Goal: Transaction & Acquisition: Purchase product/service

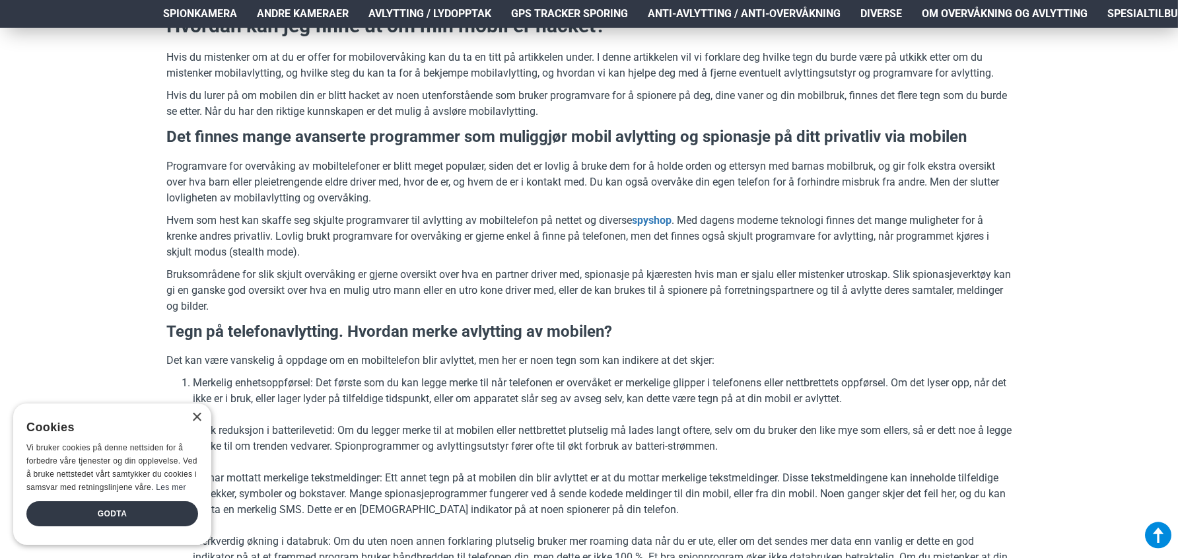
scroll to position [528, 0]
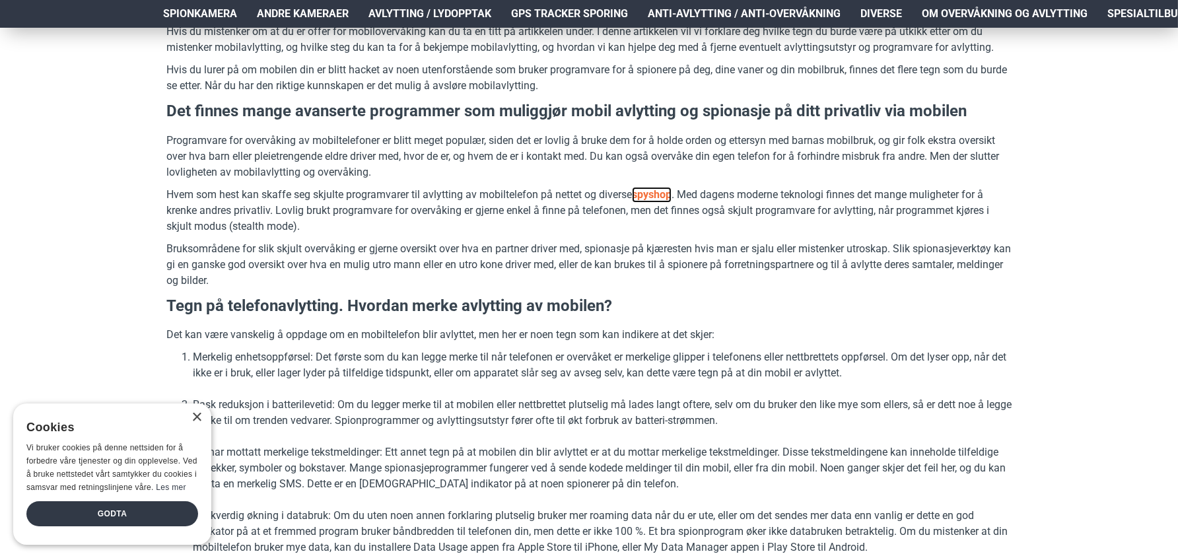
click at [652, 191] on link "spyshop" at bounding box center [652, 195] width 40 height 16
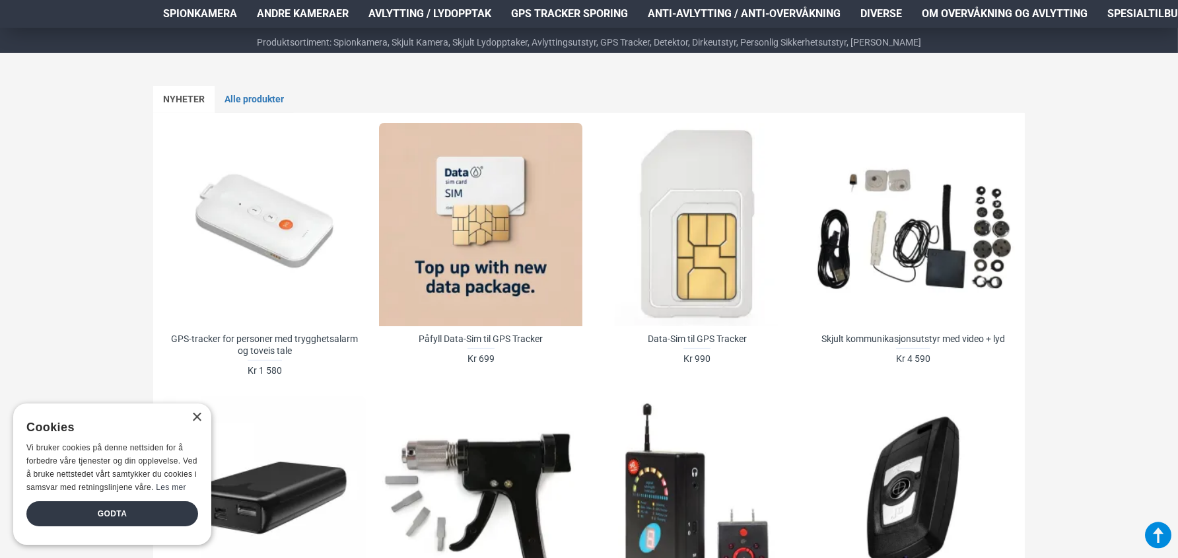
scroll to position [616, 0]
click at [94, 514] on div "Godta" at bounding box center [112, 513] width 172 height 25
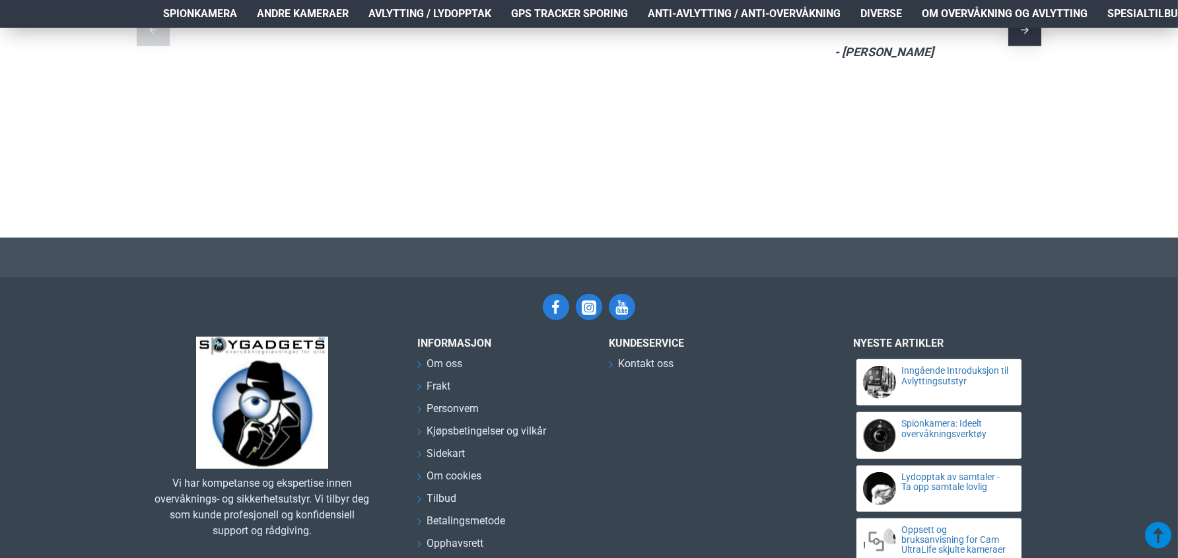
scroll to position [2729, 0]
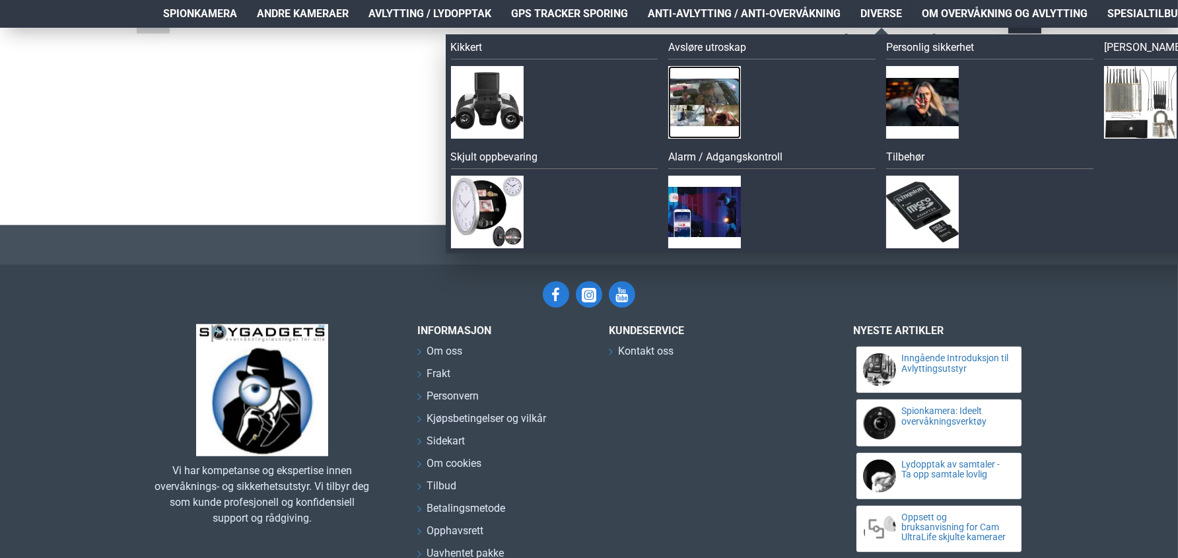
click at [720, 99] on img at bounding box center [704, 102] width 73 height 73
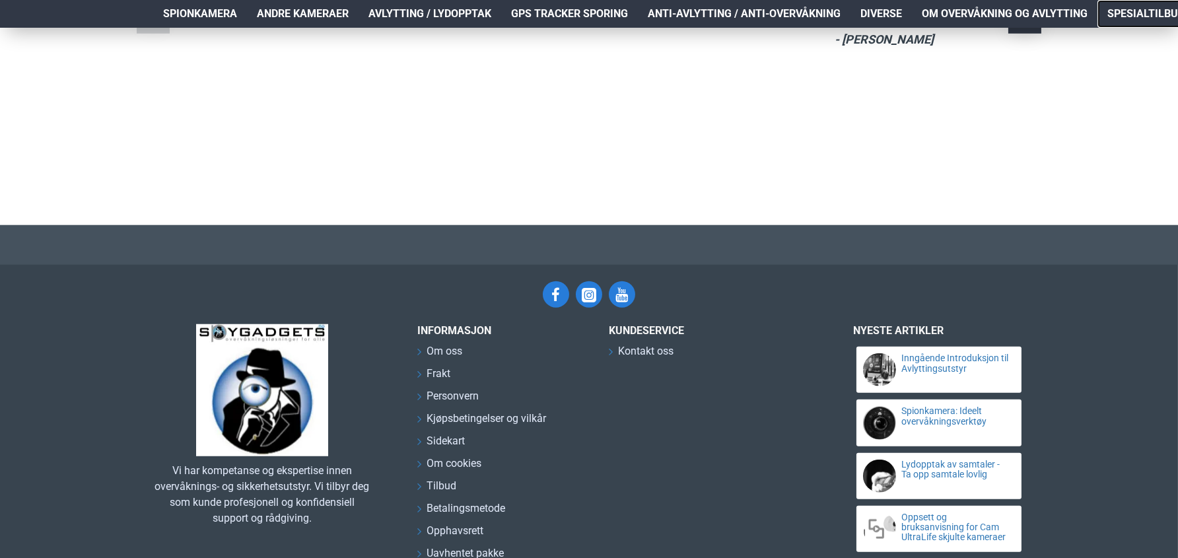
click at [1142, 16] on span "Spesialtilbud" at bounding box center [1145, 14] width 77 height 16
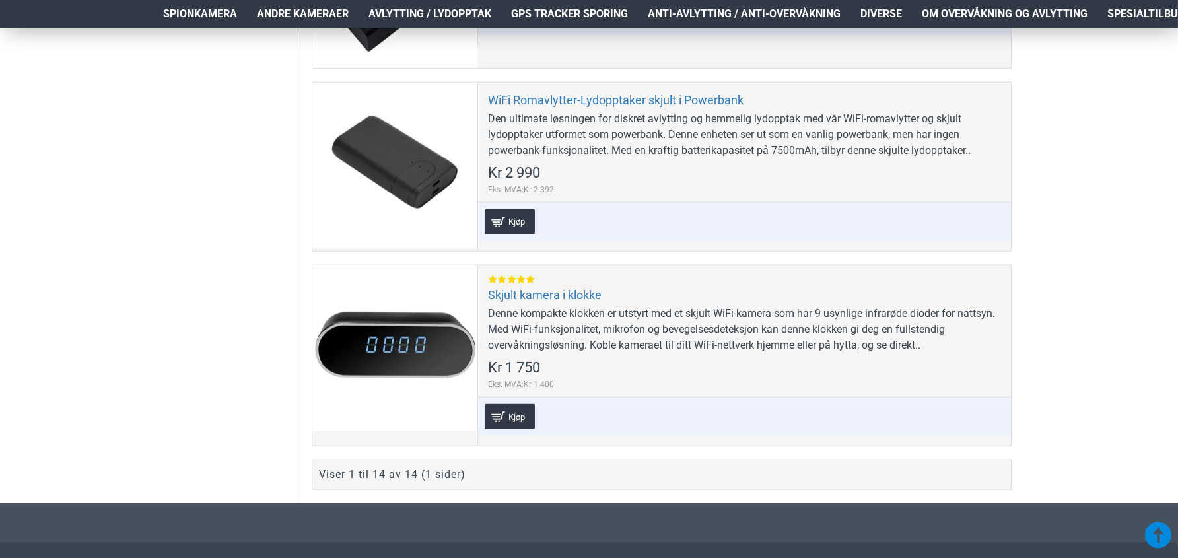
scroll to position [2817, 0]
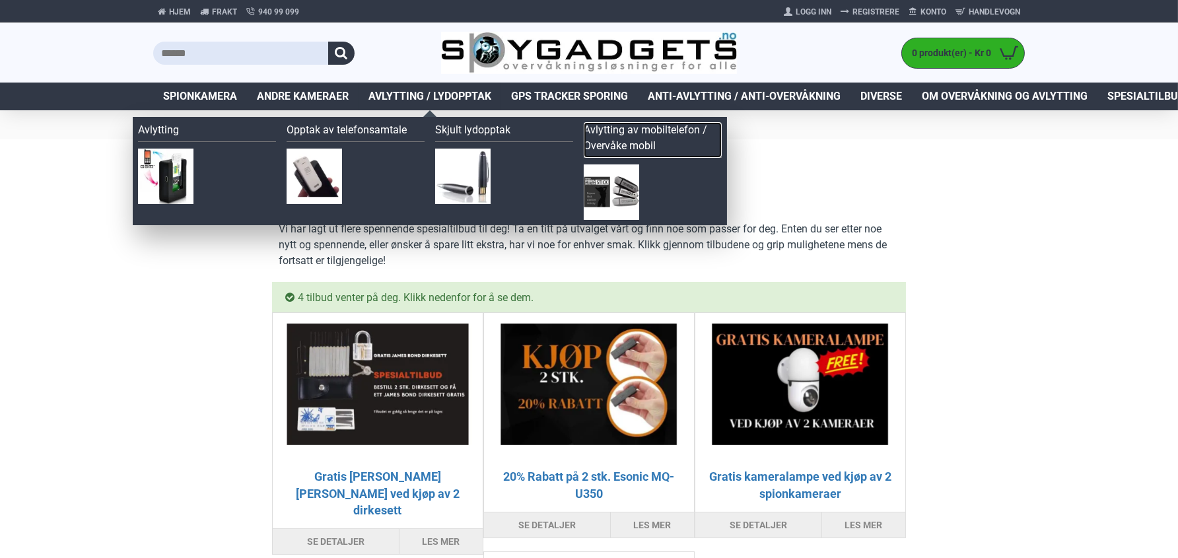
click at [611, 143] on link "Avlytting av mobiltelefon / Overvåke mobil" at bounding box center [653, 140] width 138 height 36
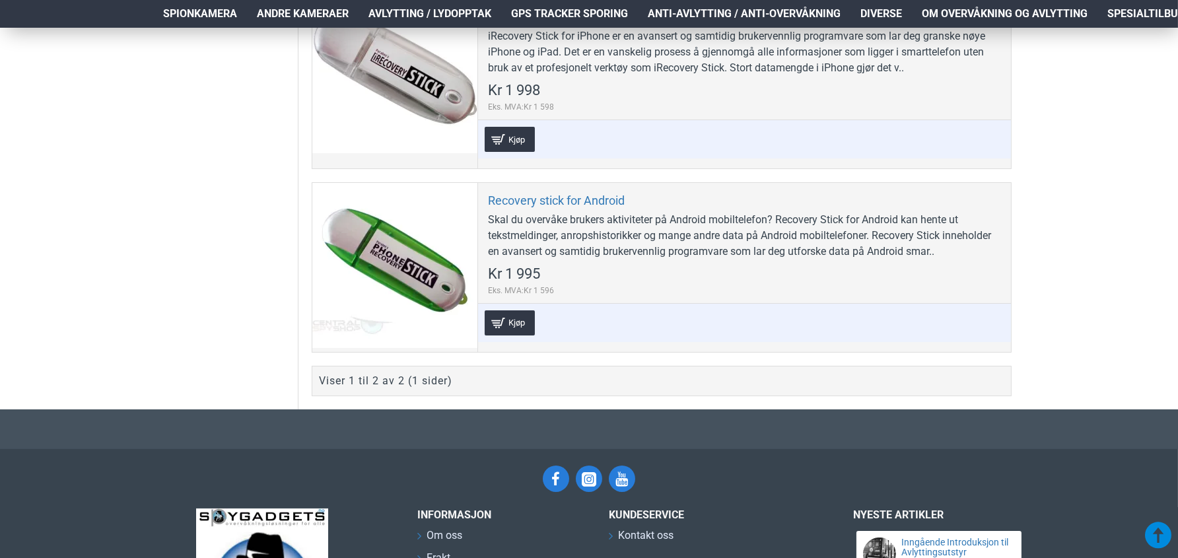
scroll to position [528, 0]
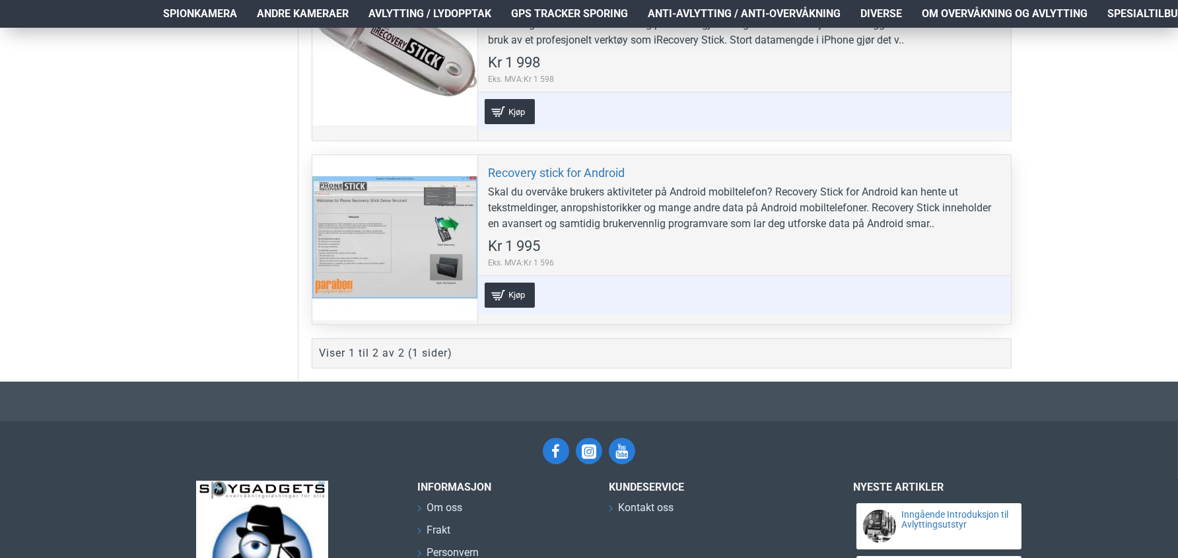
click at [409, 241] on div at bounding box center [394, 237] width 165 height 165
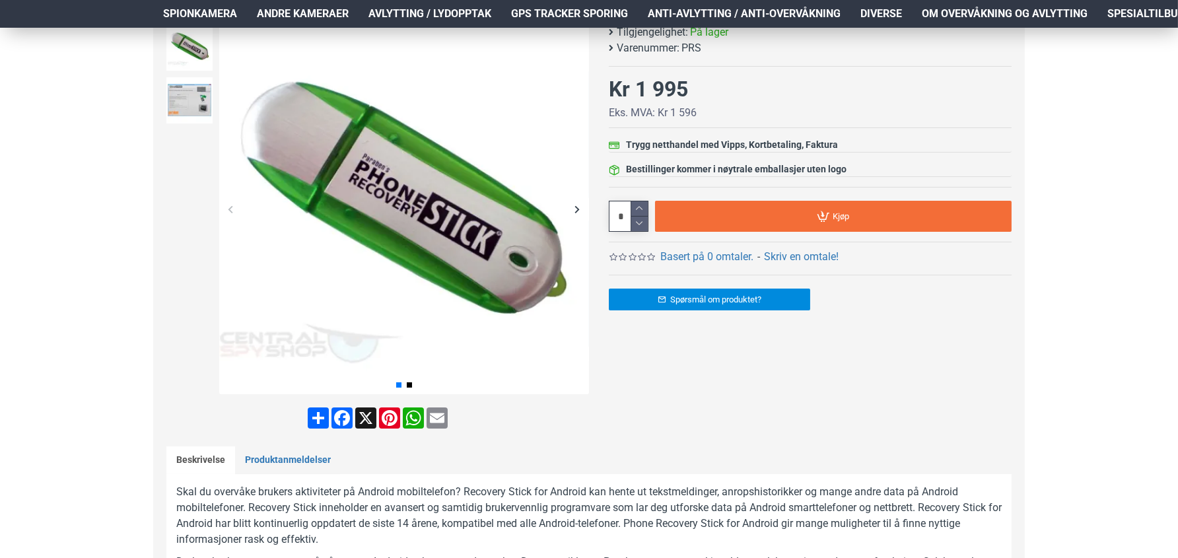
scroll to position [176, 0]
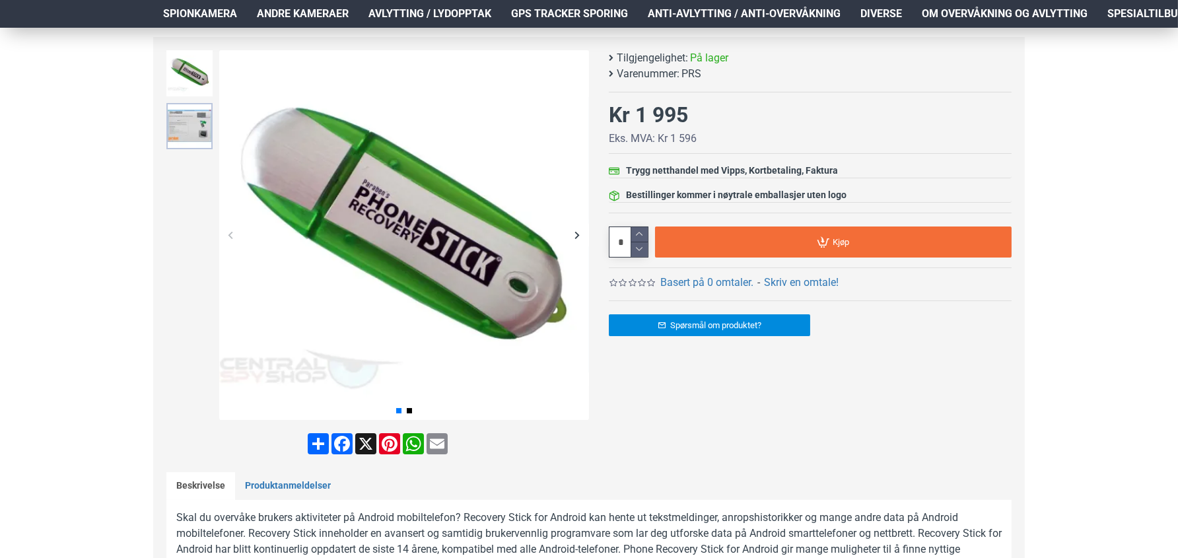
click at [196, 124] on img at bounding box center [189, 126] width 46 height 46
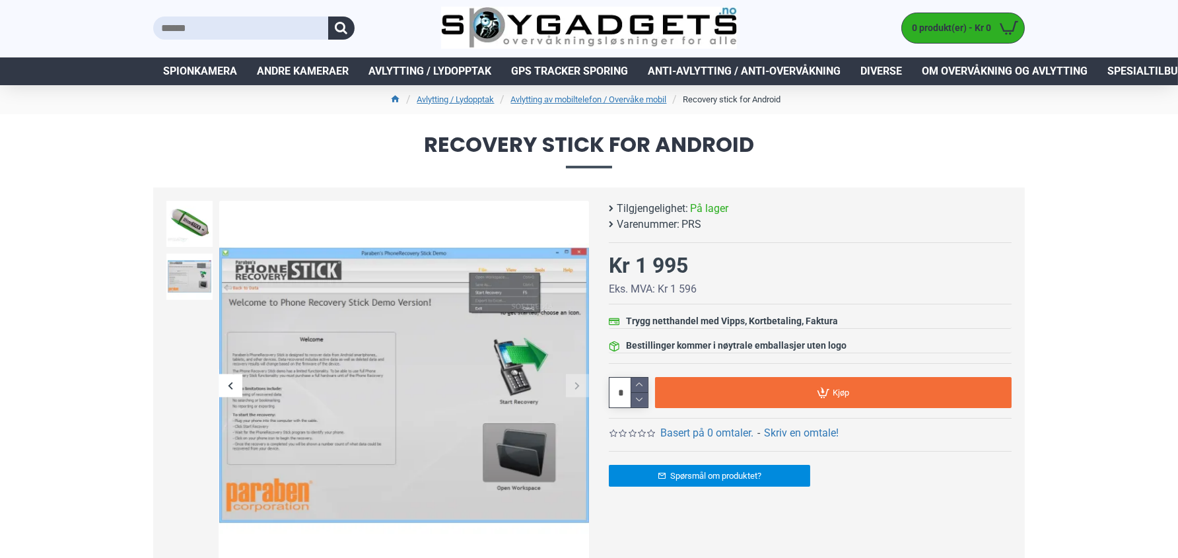
scroll to position [0, 0]
